Goal: Transaction & Acquisition: Purchase product/service

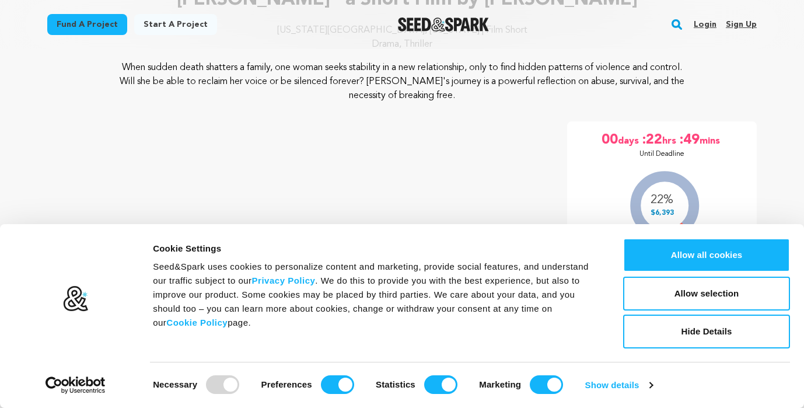
scroll to position [117, 0]
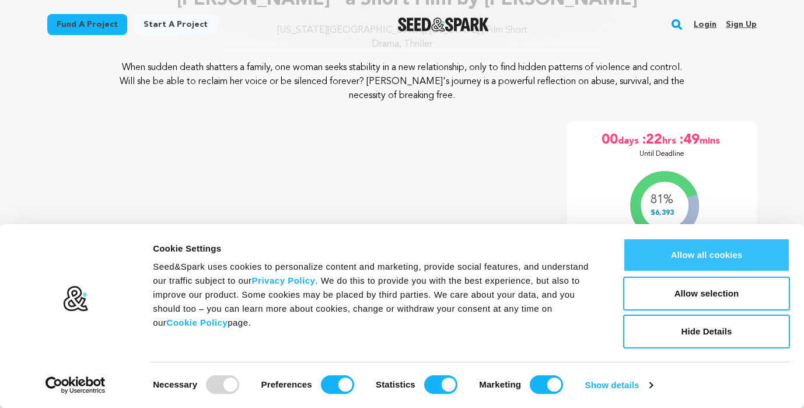
click at [770, 261] on button "Allow all cookies" at bounding box center [706, 255] width 167 height 34
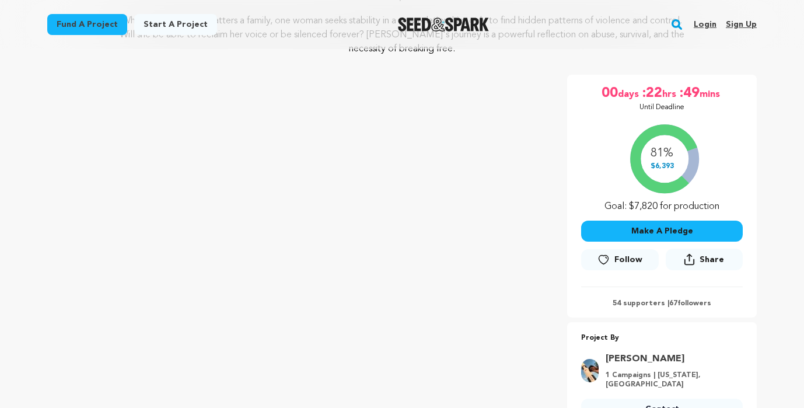
scroll to position [187, 0]
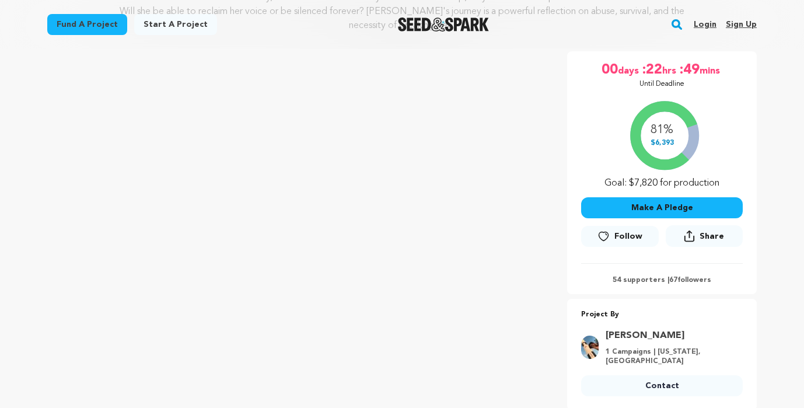
click at [685, 206] on button "Make A Pledge" at bounding box center [662, 207] width 162 height 21
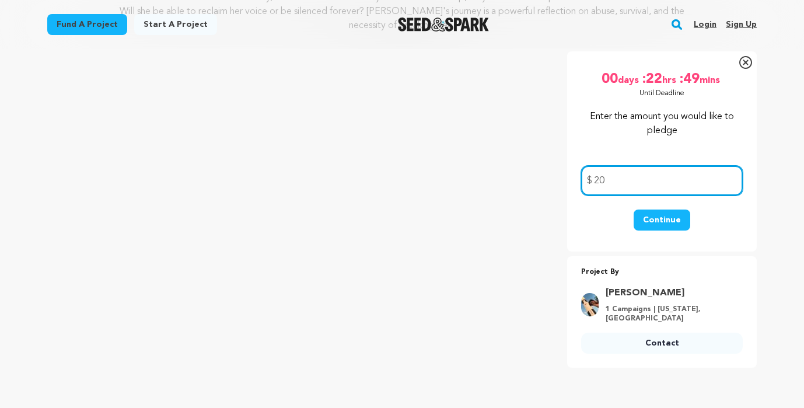
type input "20"
click at [656, 217] on button "Continue" at bounding box center [661, 219] width 57 height 21
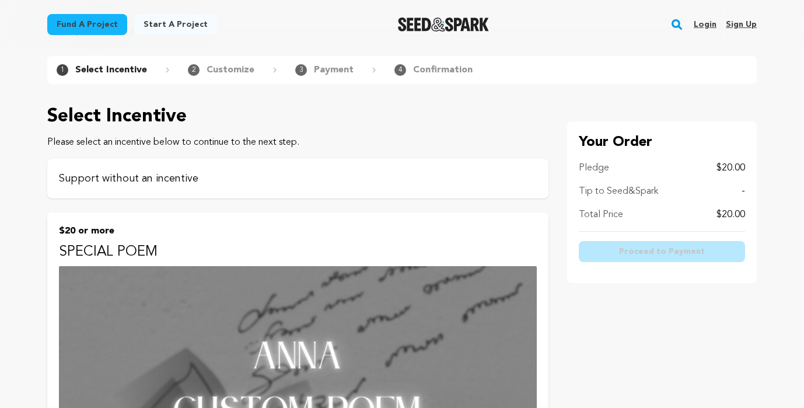
click at [225, 176] on p "Support without an incentive" at bounding box center [298, 178] width 478 height 16
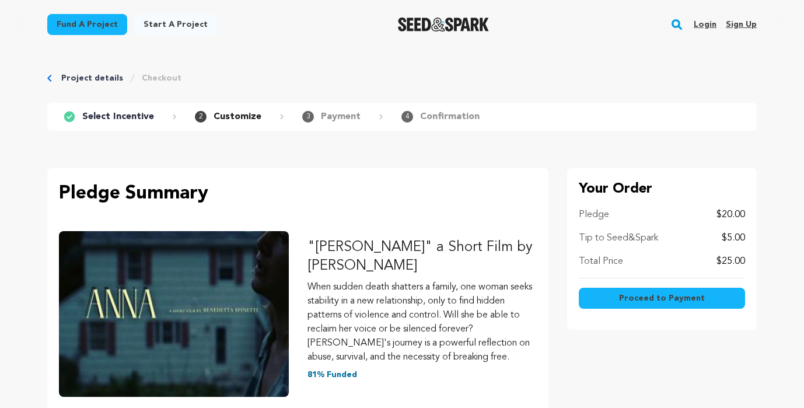
click at [635, 302] on span "Proceed to Payment" at bounding box center [662, 298] width 86 height 12
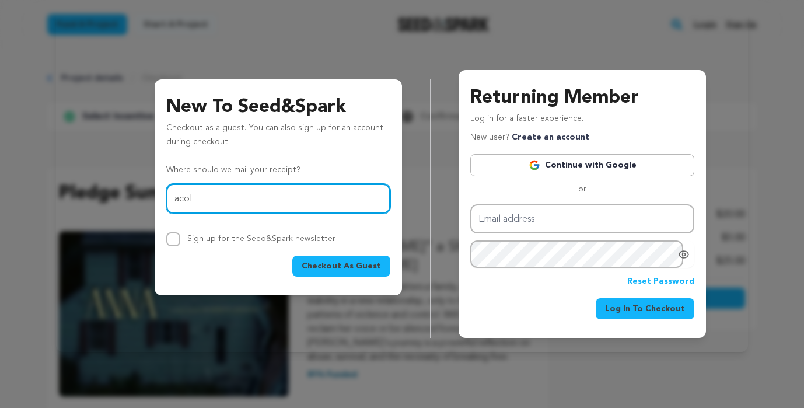
type input "acolonsanantonio@gmail.com"
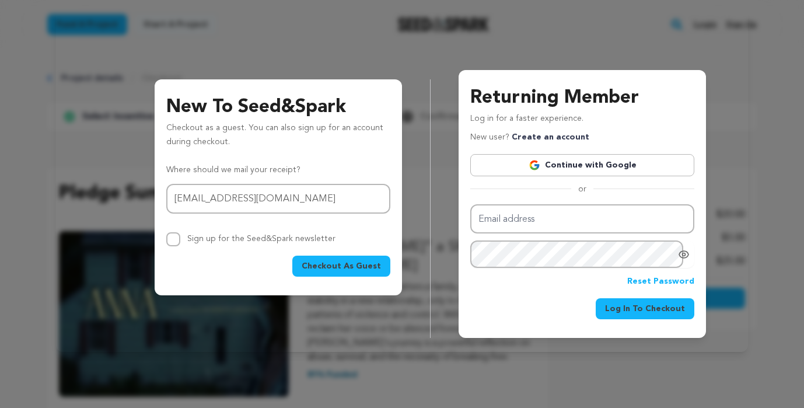
click at [338, 268] on span "Checkout As Guest" at bounding box center [341, 266] width 79 height 12
